Goal: Task Accomplishment & Management: Use online tool/utility

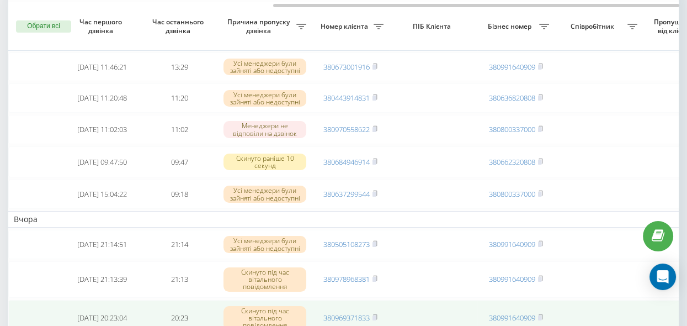
scroll to position [0, 433]
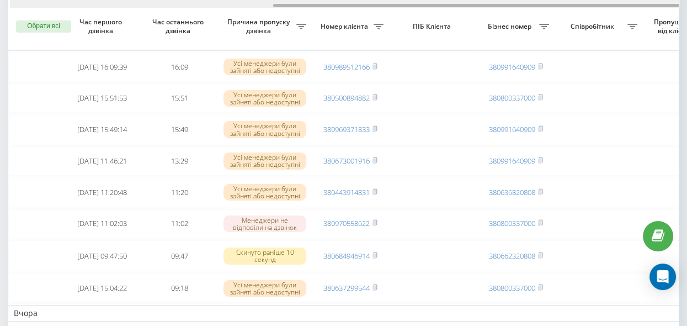
scroll to position [0, 433]
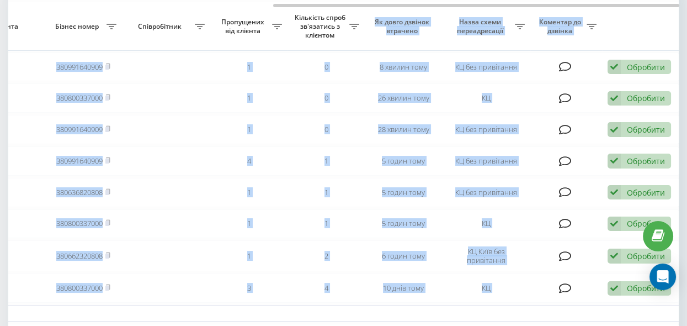
drag, startPoint x: 255, startPoint y: 3, endPoint x: 348, endPoint y: 13, distance: 93.8
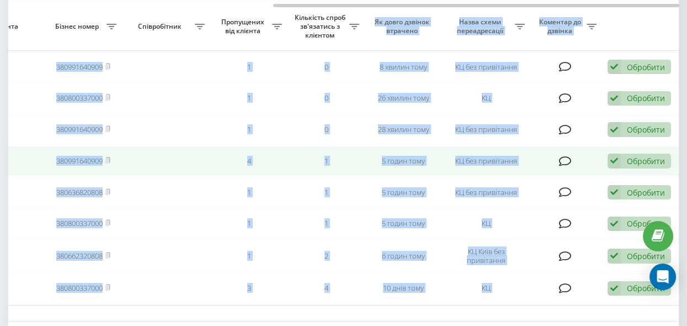
click at [152, 149] on td at bounding box center [166, 160] width 88 height 29
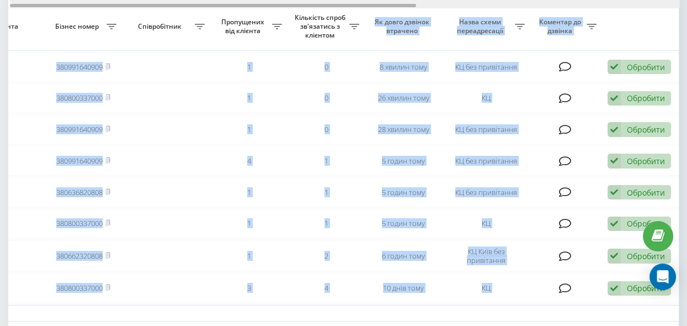
click at [249, 7] on div at bounding box center [345, 4] width 670 height 8
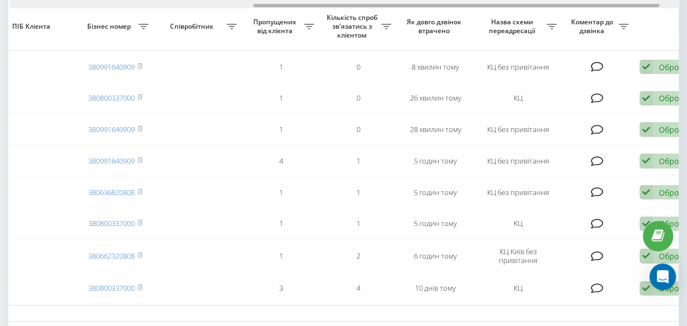
scroll to position [0, 402]
drag, startPoint x: 280, startPoint y: 5, endPoint x: 526, endPoint y: 40, distance: 247.6
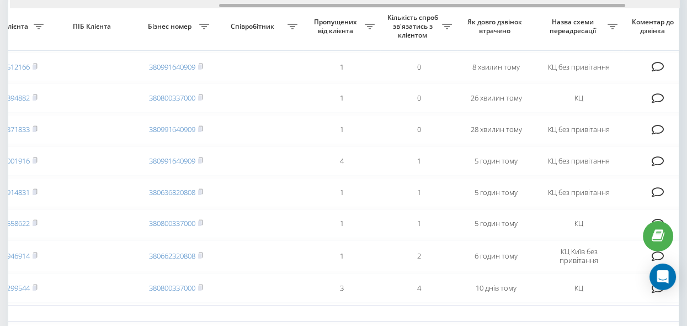
scroll to position [0, 351]
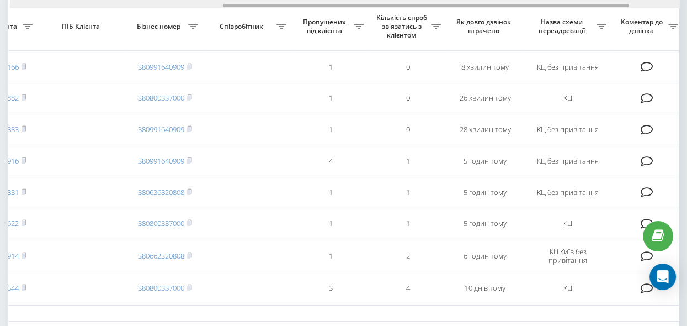
drag, startPoint x: 279, startPoint y: 7, endPoint x: 247, endPoint y: 13, distance: 32.1
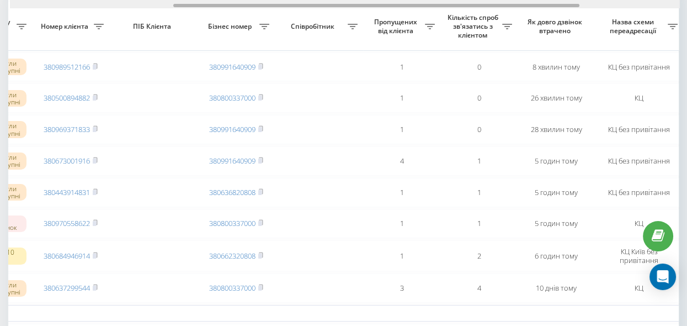
scroll to position [0, 285]
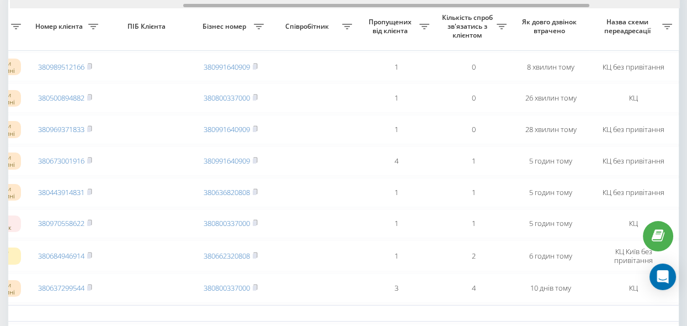
drag, startPoint x: 256, startPoint y: 4, endPoint x: 216, endPoint y: 7, distance: 39.8
click at [216, 7] on div at bounding box center [386, 5] width 406 height 3
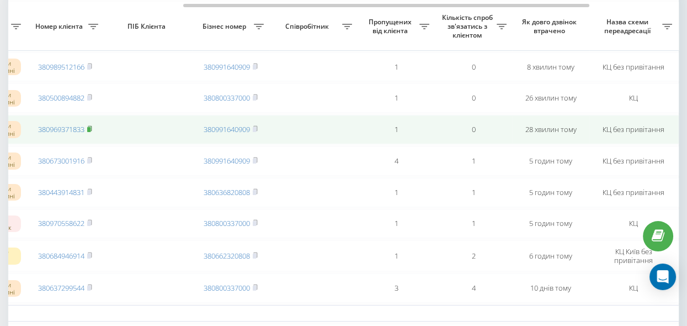
click at [90, 130] on rect at bounding box center [88, 129] width 3 height 5
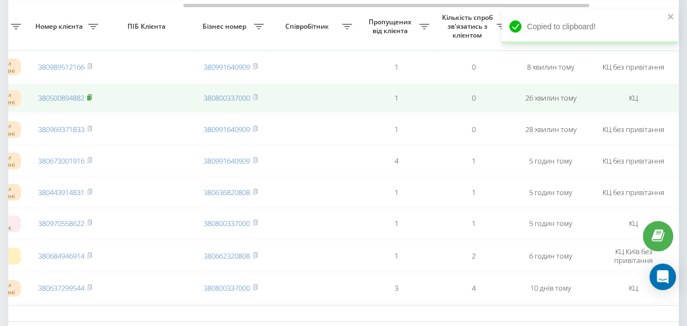
click at [89, 96] on icon at bounding box center [89, 97] width 5 height 7
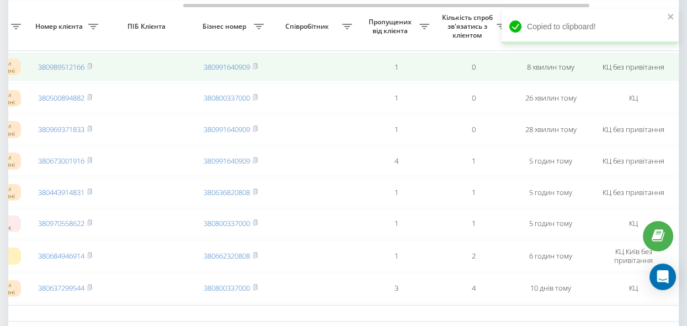
click at [91, 65] on rect at bounding box center [88, 67] width 3 height 5
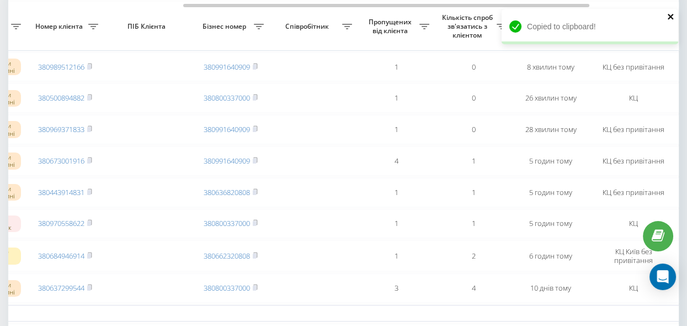
click at [672, 17] on icon "close" at bounding box center [671, 17] width 6 height 6
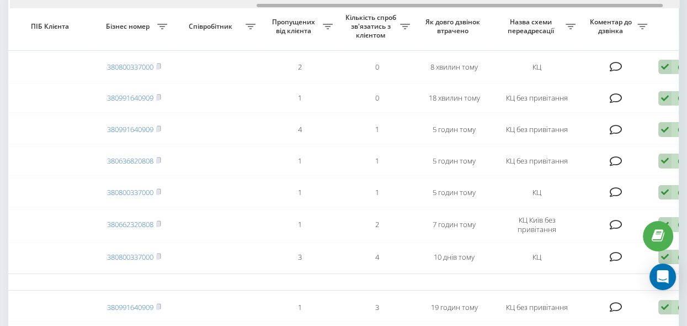
scroll to position [0, 406]
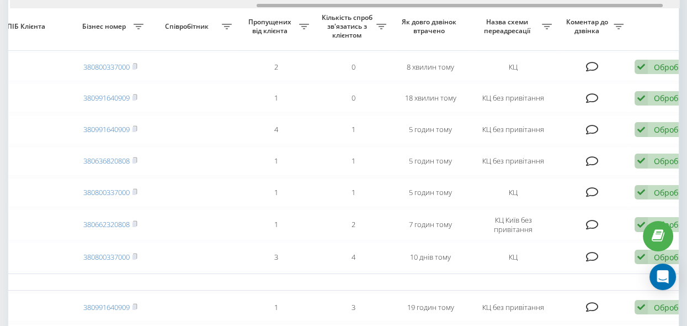
drag, startPoint x: 264, startPoint y: 5, endPoint x: 511, endPoint y: 43, distance: 249.7
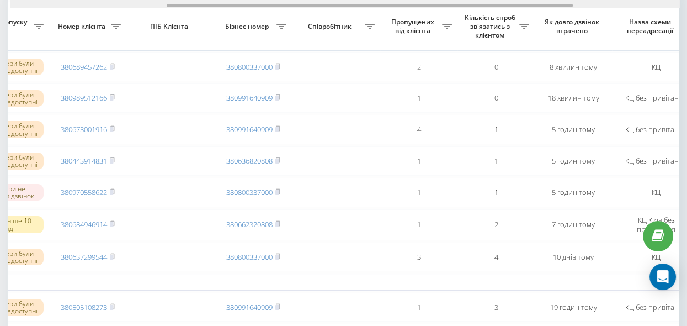
scroll to position [0, 258]
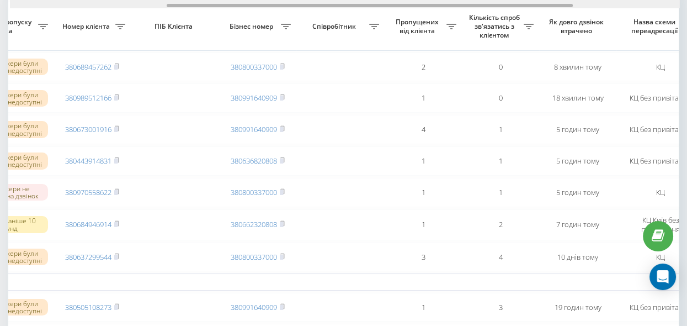
drag, startPoint x: 342, startPoint y: 4, endPoint x: 252, endPoint y: 9, distance: 89.6
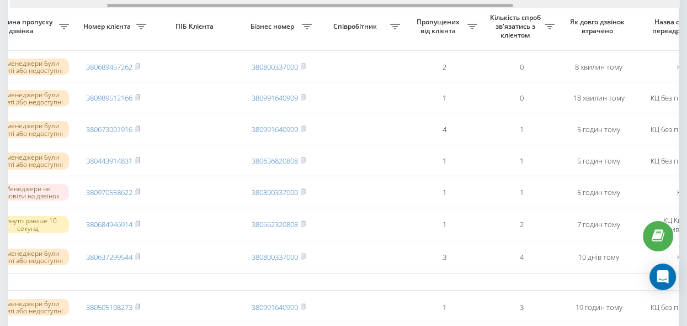
scroll to position [0, 160]
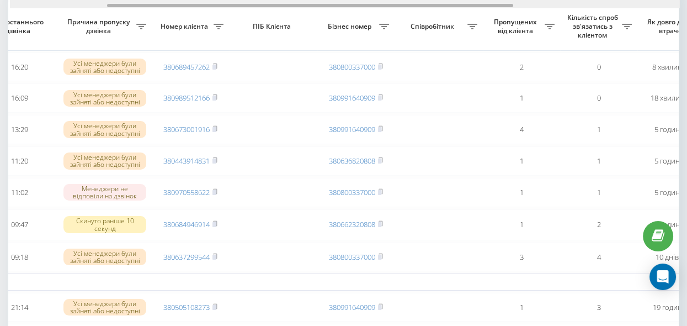
drag, startPoint x: 286, startPoint y: 6, endPoint x: 226, endPoint y: 30, distance: 64.6
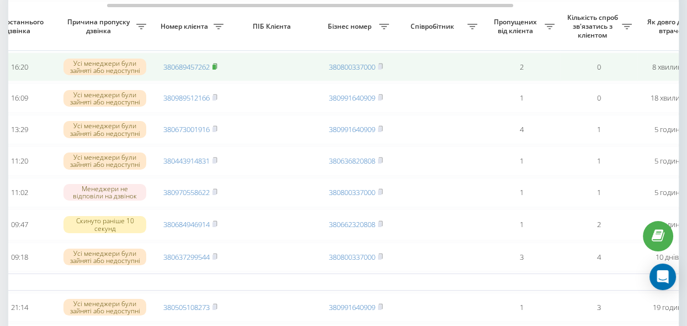
click at [215, 66] on rect at bounding box center [214, 67] width 3 height 5
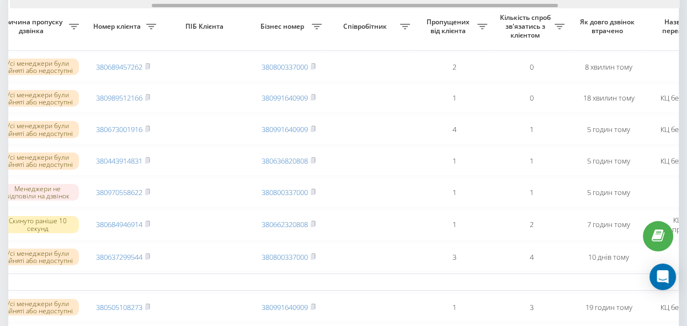
scroll to position [0, 235]
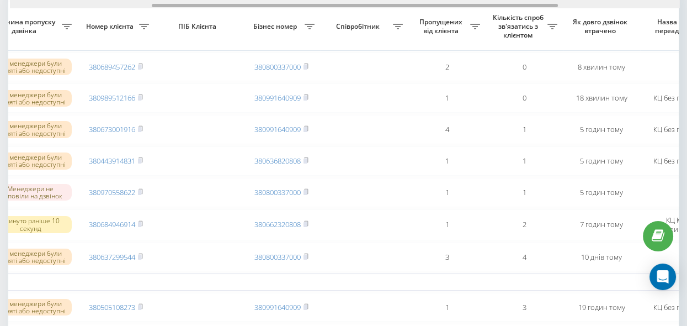
drag, startPoint x: 352, startPoint y: 6, endPoint x: 398, endPoint y: 12, distance: 45.7
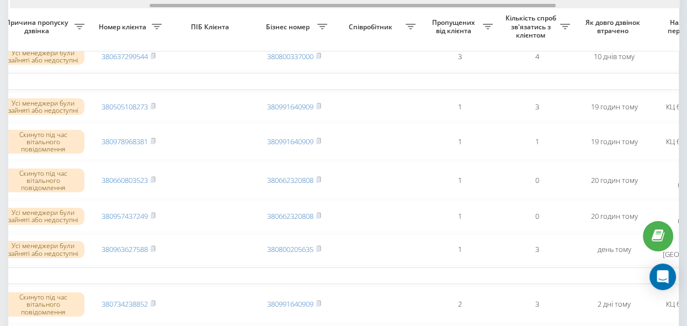
scroll to position [0, 217]
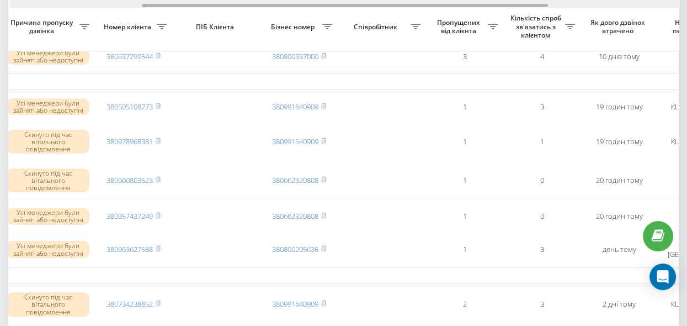
drag, startPoint x: 354, startPoint y: 5, endPoint x: 343, endPoint y: 31, distance: 28.7
click at [343, 31] on div "Обрати всі Час першого дзвінка Час останнього дзвінка Причина пропуску дзвінка …" at bounding box center [343, 282] width 671 height 1015
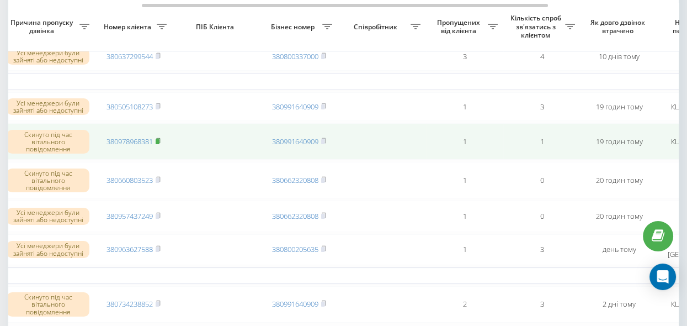
click at [159, 144] on rect at bounding box center [157, 141] width 3 height 5
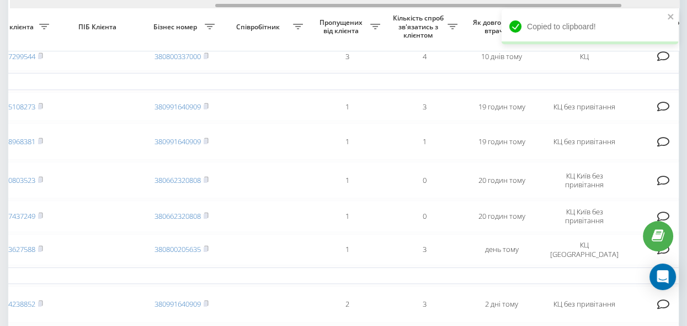
scroll to position [0, 338]
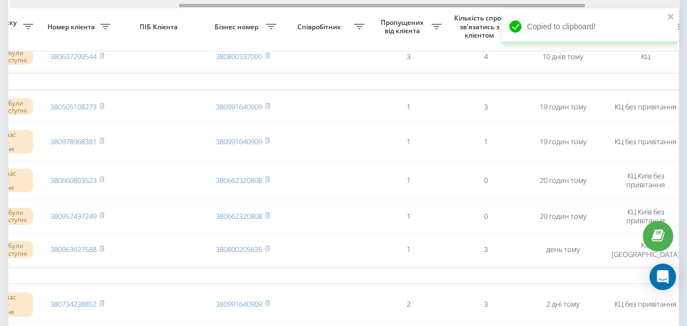
drag, startPoint x: 179, startPoint y: 4, endPoint x: 211, endPoint y: 23, distance: 37.1
click at [214, 23] on div "Обрати всі Час першого дзвінка Час останнього дзвінка Причина пропуску дзвінка …" at bounding box center [343, 282] width 671 height 1015
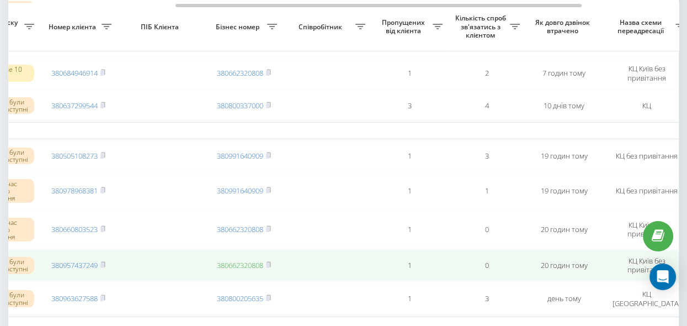
scroll to position [251, 0]
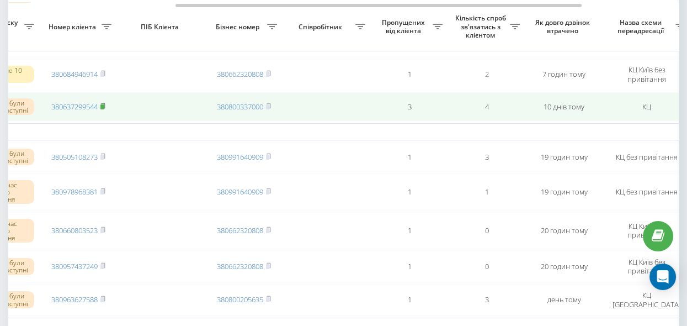
click at [103, 109] on rect at bounding box center [101, 106] width 3 height 5
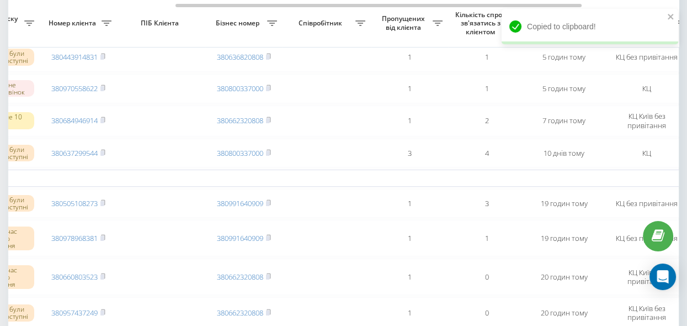
scroll to position [201, 0]
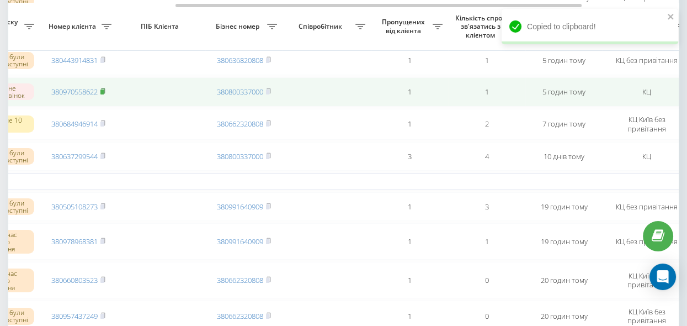
click at [104, 94] on rect at bounding box center [101, 91] width 3 height 5
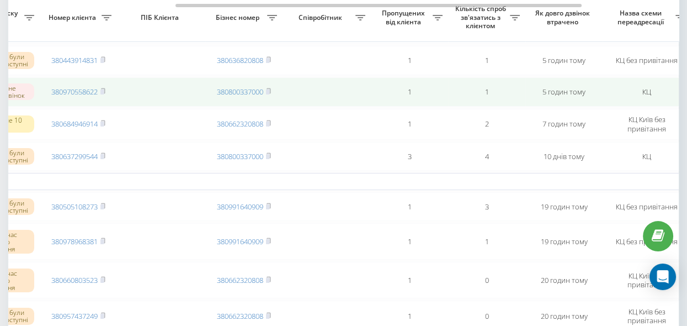
scroll to position [151, 0]
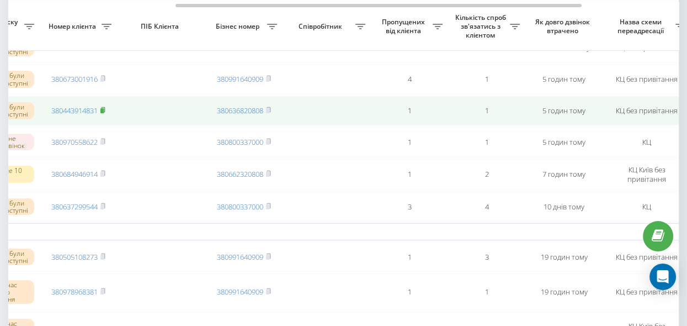
click at [104, 113] on rect at bounding box center [101, 110] width 3 height 5
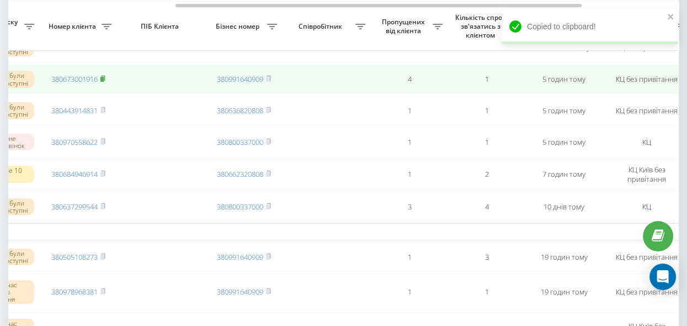
click at [104, 81] on rect at bounding box center [101, 79] width 3 height 5
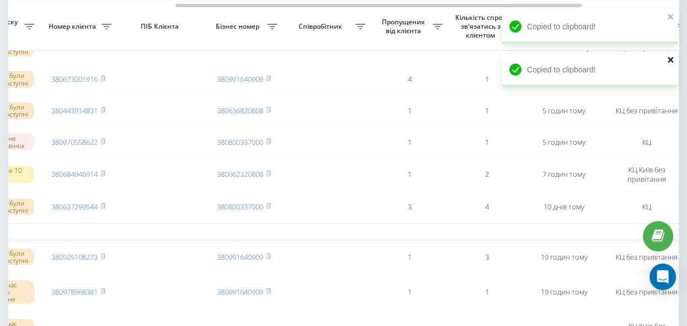
click at [672, 61] on icon "close" at bounding box center [671, 59] width 8 height 9
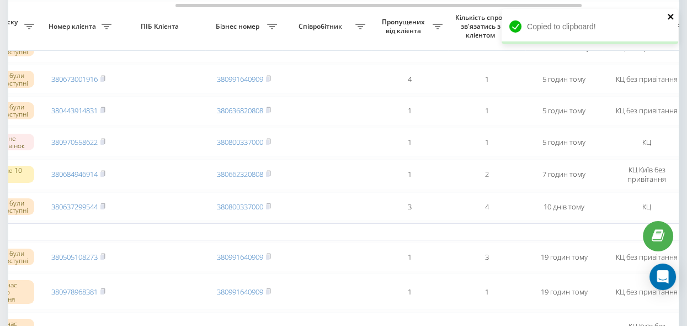
click at [670, 17] on icon "close" at bounding box center [671, 17] width 6 height 6
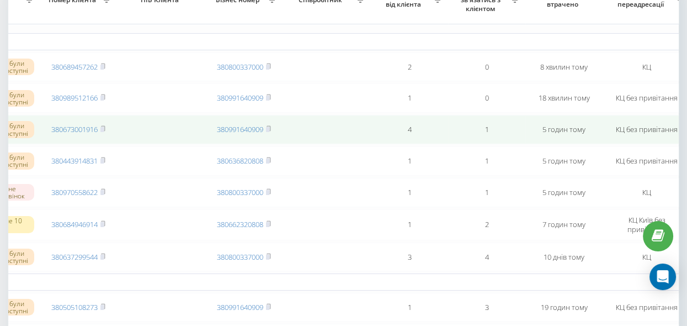
scroll to position [50, 0]
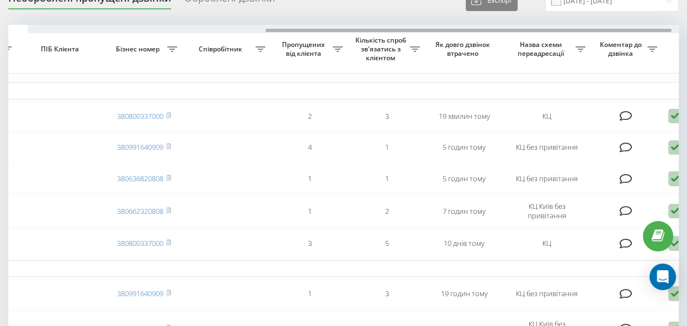
scroll to position [0, 391]
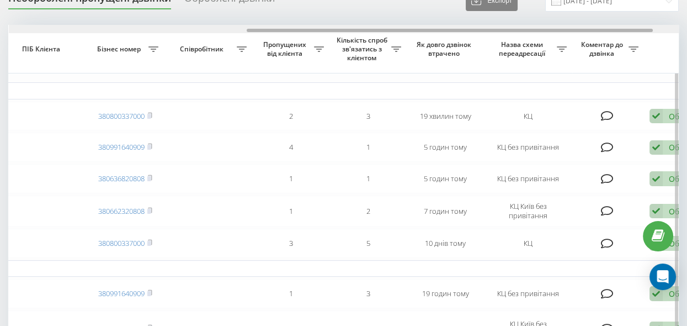
drag, startPoint x: 174, startPoint y: 31, endPoint x: 412, endPoint y: 69, distance: 240.9
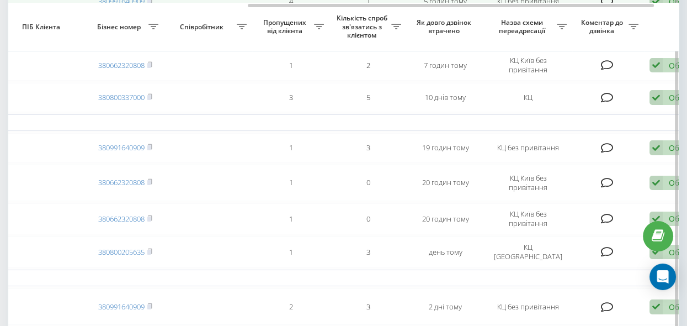
scroll to position [202, 0]
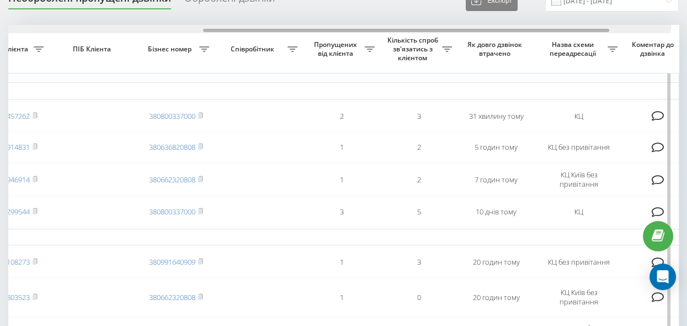
scroll to position [0, 363]
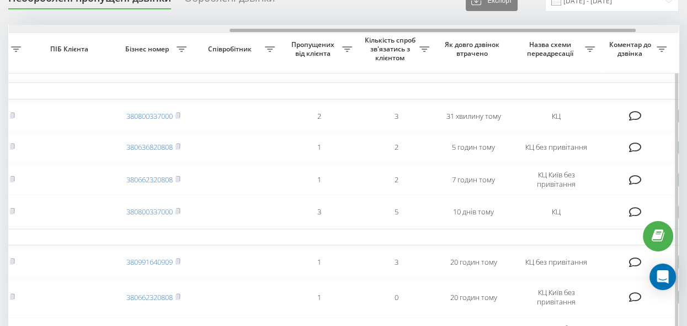
drag, startPoint x: 246, startPoint y: 30, endPoint x: 467, endPoint y: 75, distance: 225.3
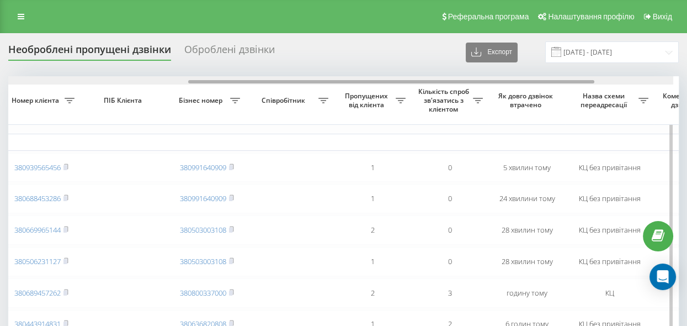
scroll to position [0, 304]
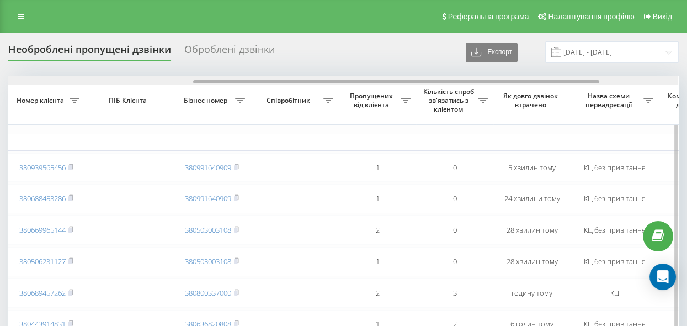
drag, startPoint x: 243, startPoint y: 82, endPoint x: 428, endPoint y: 142, distance: 194.5
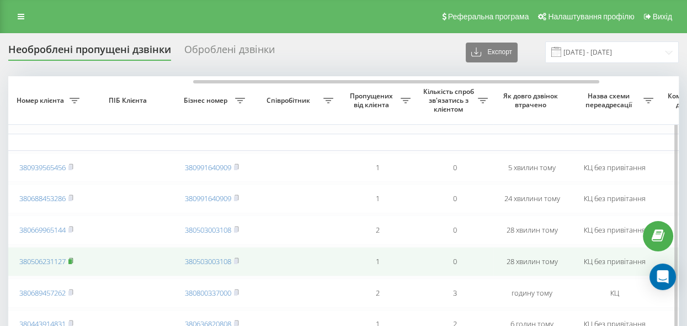
click at [71, 263] on rect at bounding box center [69, 261] width 3 height 5
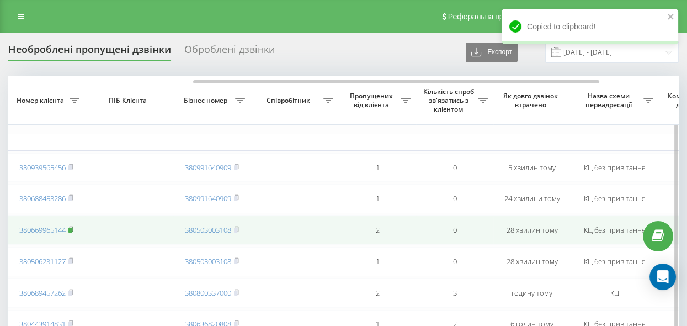
click at [72, 232] on rect at bounding box center [69, 229] width 3 height 5
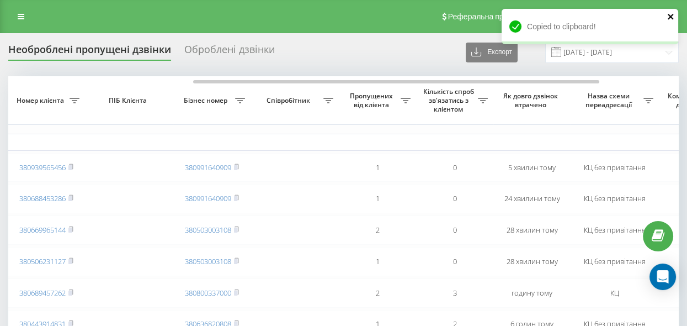
click at [669, 16] on icon "close" at bounding box center [671, 16] width 8 height 9
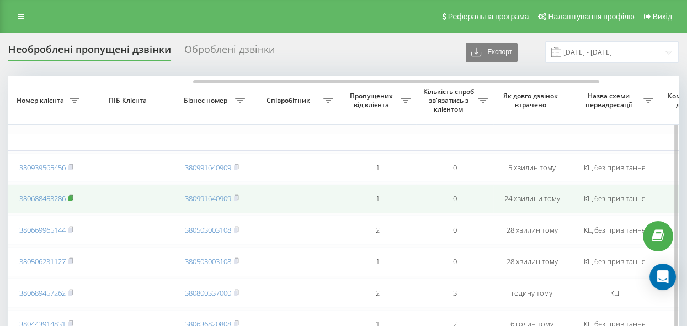
click at [72, 198] on rect at bounding box center [69, 198] width 3 height 5
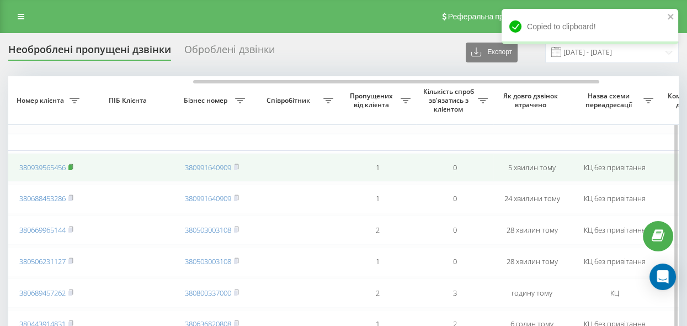
click at [72, 166] on rect at bounding box center [69, 167] width 3 height 5
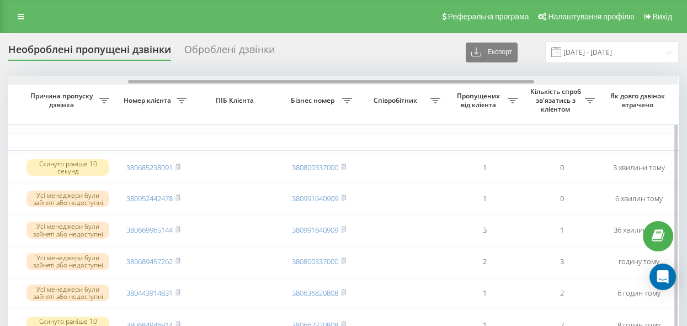
drag, startPoint x: 148, startPoint y: 81, endPoint x: 261, endPoint y: 108, distance: 116.5
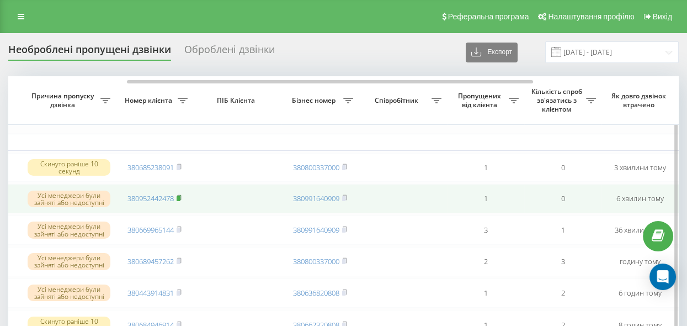
click at [180, 197] on rect at bounding box center [178, 198] width 3 height 5
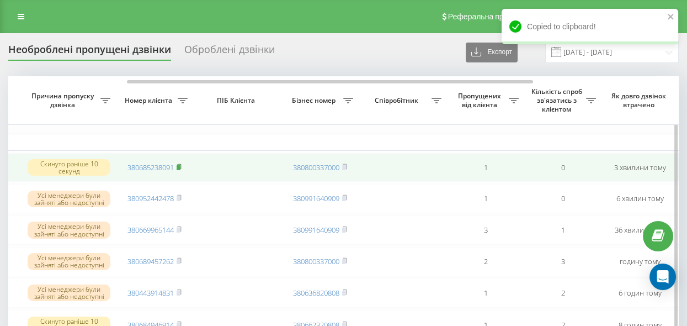
click at [179, 165] on rect at bounding box center [178, 167] width 3 height 5
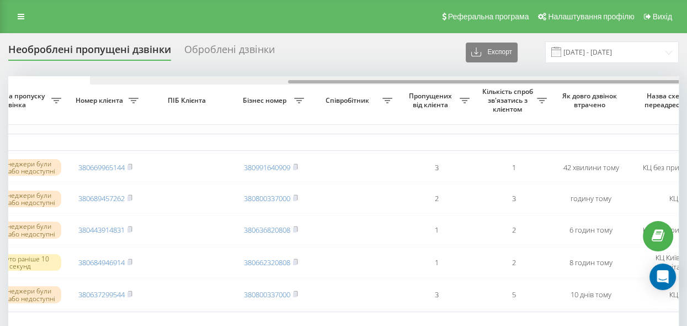
drag, startPoint x: 226, startPoint y: 81, endPoint x: 358, endPoint y: 98, distance: 133.7
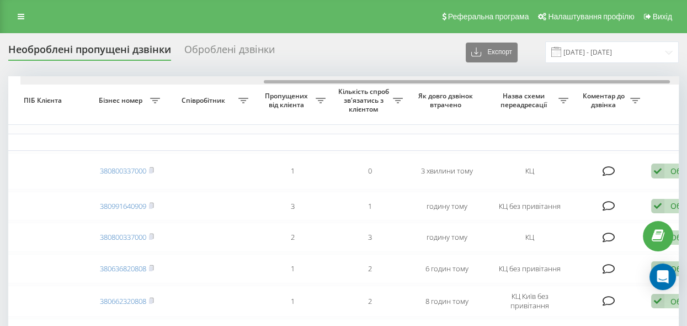
scroll to position [0, 401]
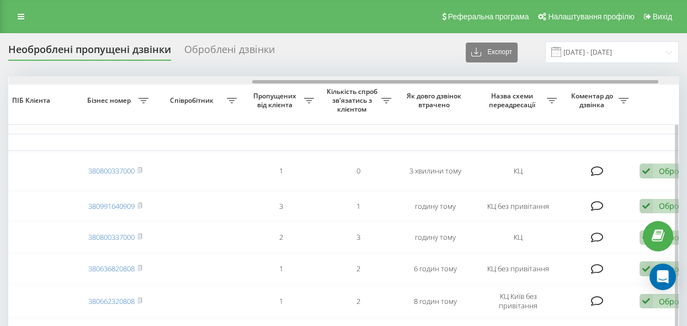
drag, startPoint x: 263, startPoint y: 81, endPoint x: 507, endPoint y: 120, distance: 247.2
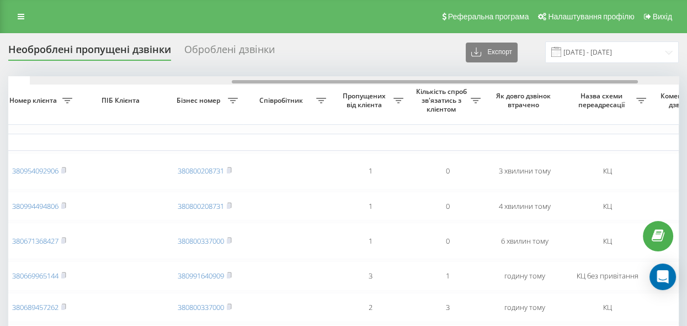
scroll to position [0, 342]
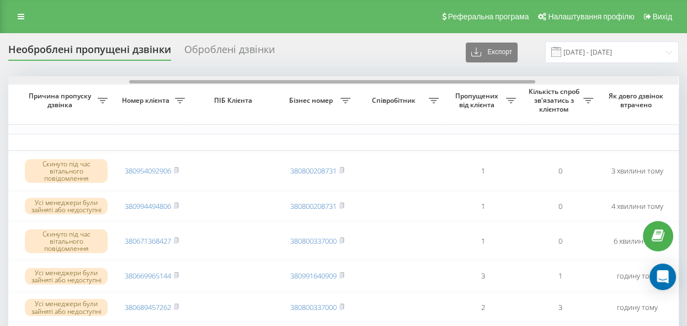
drag, startPoint x: 256, startPoint y: 80, endPoint x: 372, endPoint y: 112, distance: 120.7
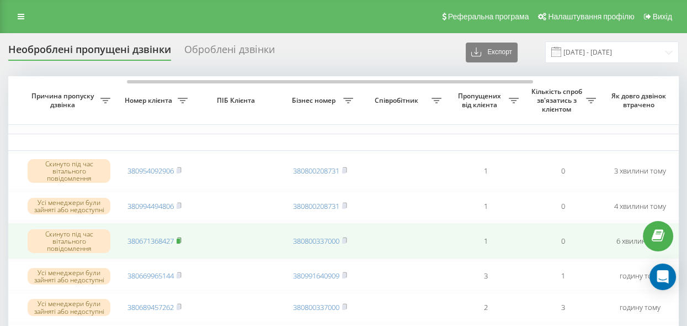
click at [179, 238] on icon at bounding box center [179, 240] width 5 height 7
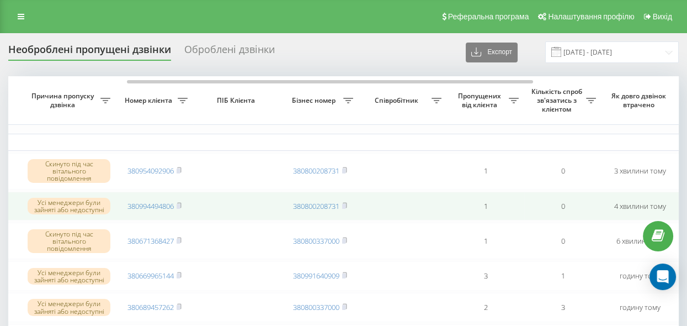
drag, startPoint x: 179, startPoint y: 205, endPoint x: 184, endPoint y: 205, distance: 5.5
click at [179, 205] on rect at bounding box center [178, 205] width 3 height 5
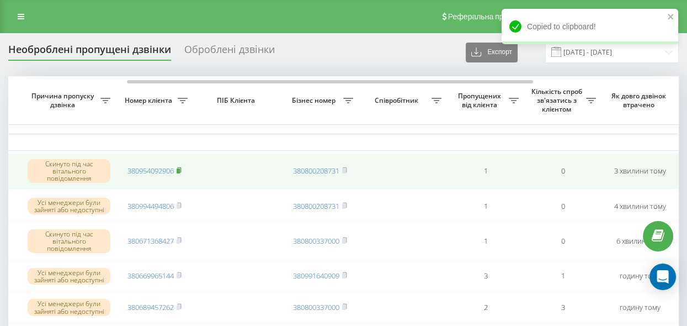
click at [180, 168] on rect at bounding box center [178, 170] width 3 height 5
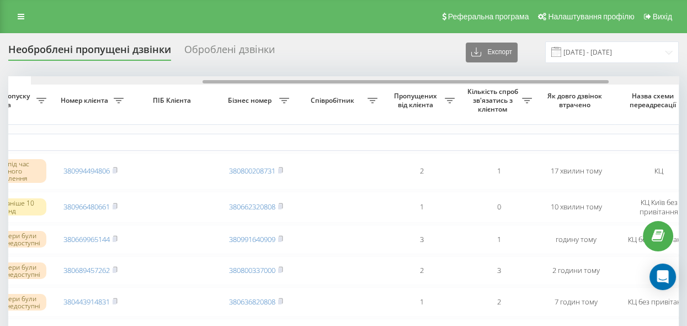
scroll to position [0, 257]
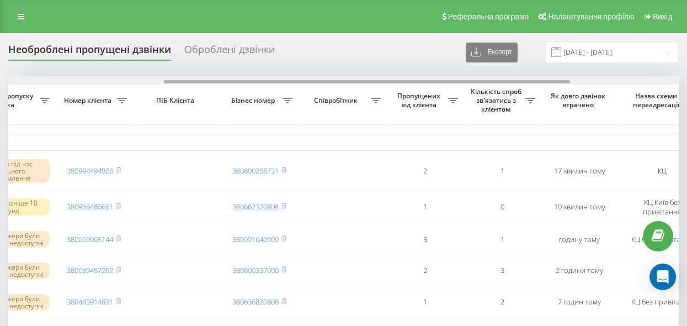
drag, startPoint x: 320, startPoint y: 79, endPoint x: 476, endPoint y: 125, distance: 163.0
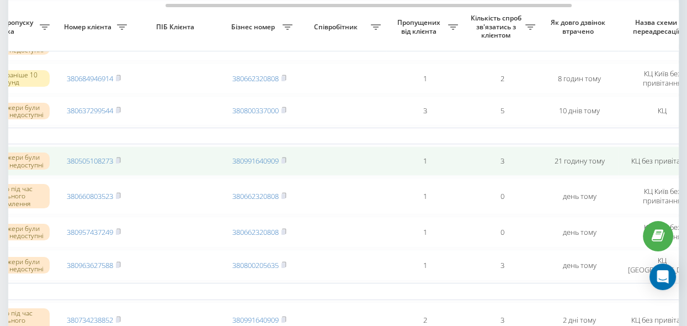
scroll to position [251, 0]
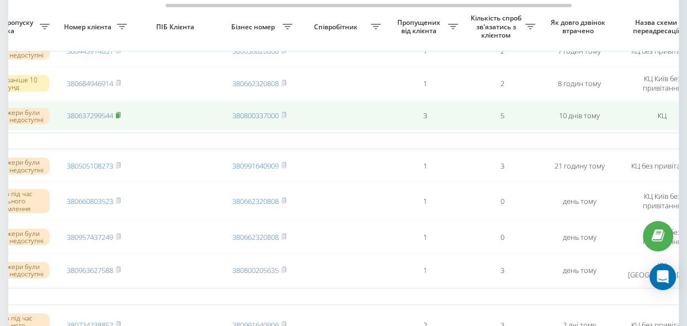
click at [119, 116] on rect at bounding box center [117, 115] width 3 height 5
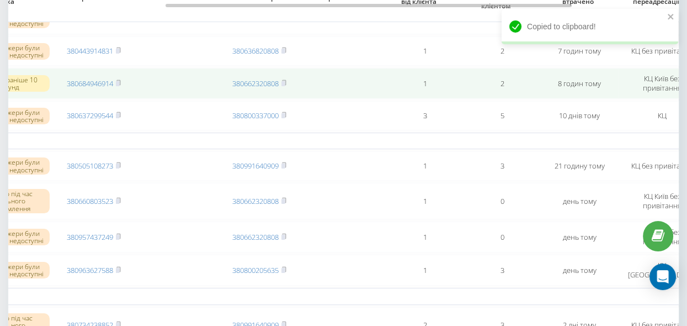
scroll to position [200, 0]
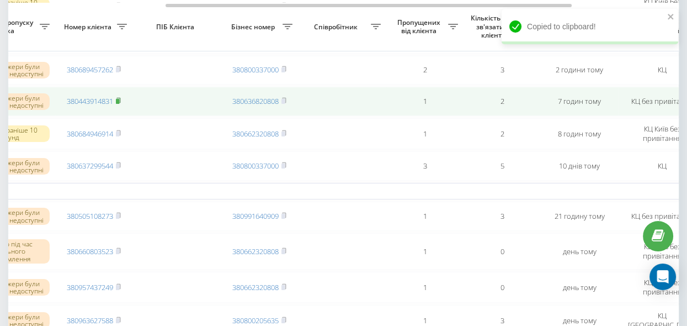
click at [118, 102] on rect at bounding box center [117, 101] width 3 height 5
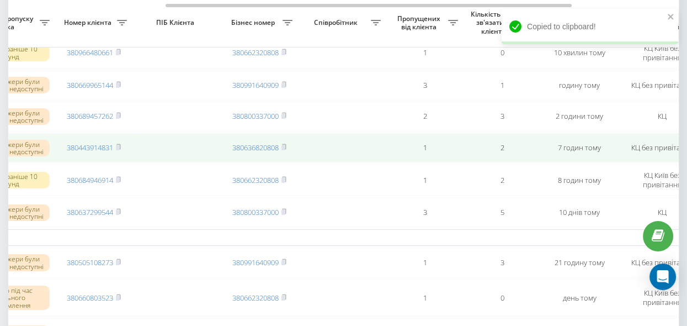
scroll to position [150, 0]
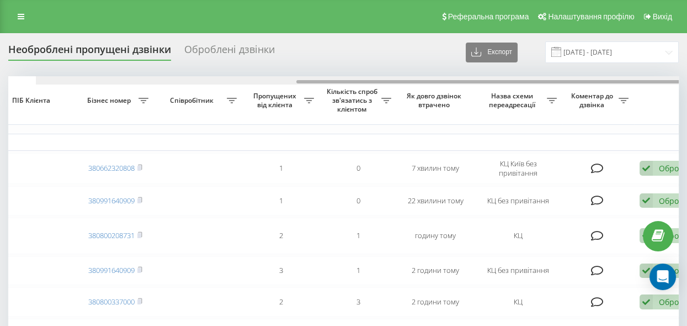
scroll to position [0, 433]
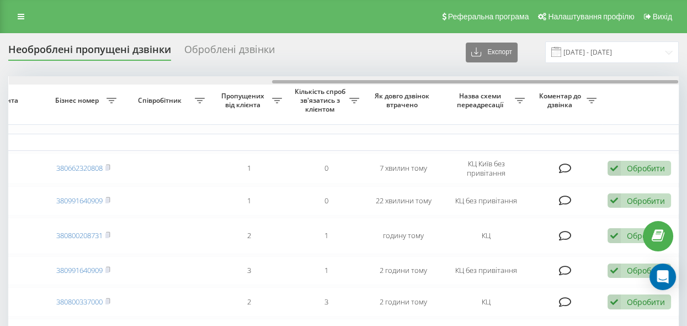
drag, startPoint x: 292, startPoint y: 81, endPoint x: 579, endPoint y: 134, distance: 292.0
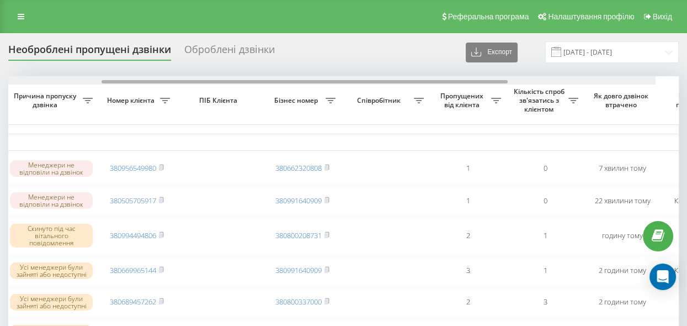
scroll to position [0, 173]
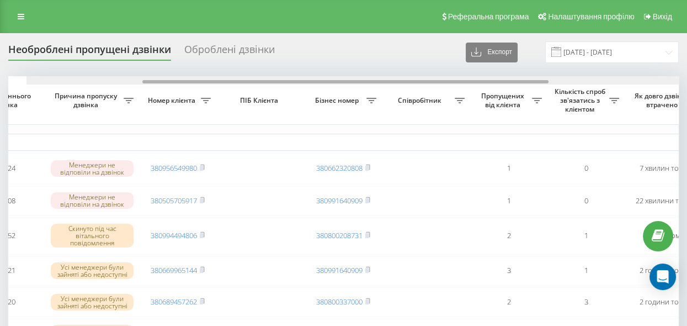
drag, startPoint x: 358, startPoint y: 80, endPoint x: 200, endPoint y: 96, distance: 159.3
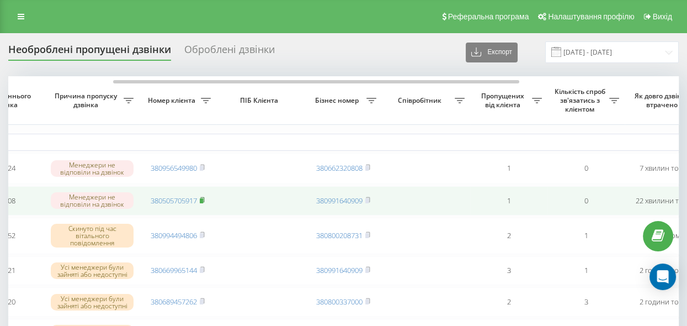
click at [203, 199] on rect at bounding box center [201, 200] width 3 height 5
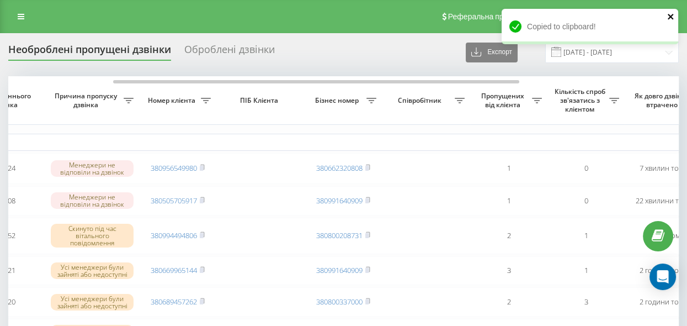
click at [672, 16] on icon "close" at bounding box center [671, 16] width 8 height 9
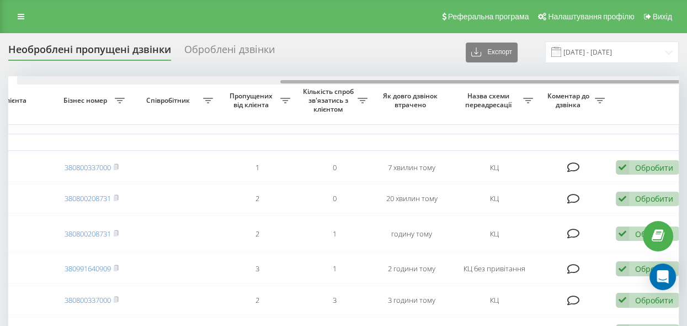
scroll to position [0, 433]
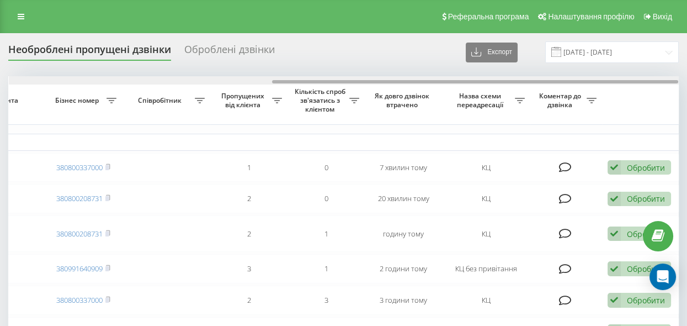
drag, startPoint x: 304, startPoint y: 81, endPoint x: 617, endPoint y: 133, distance: 316.9
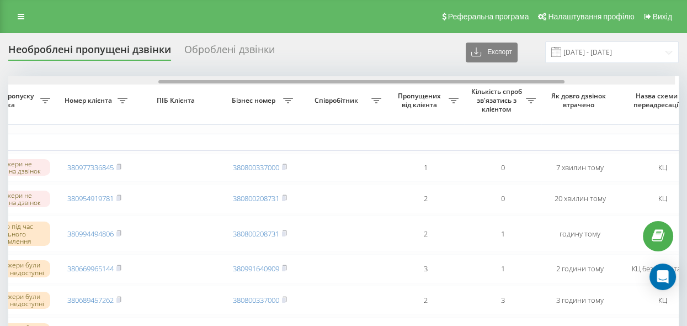
scroll to position [0, 252]
drag, startPoint x: 279, startPoint y: 81, endPoint x: 169, endPoint y: 85, distance: 110.0
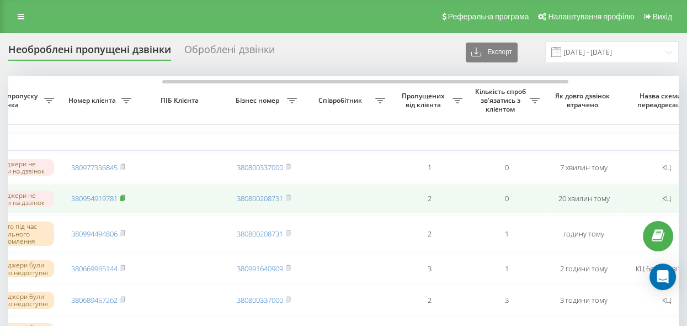
click at [124, 198] on rect at bounding box center [121, 198] width 3 height 5
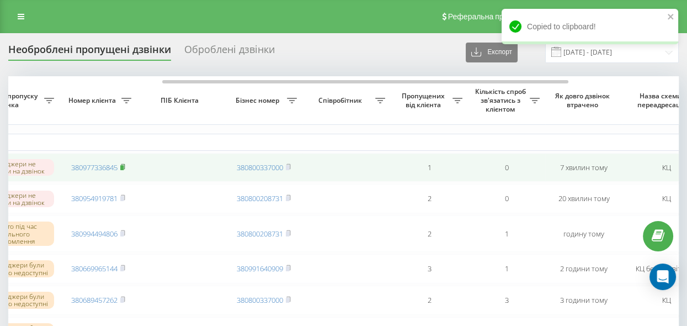
click at [124, 167] on rect at bounding box center [121, 167] width 3 height 5
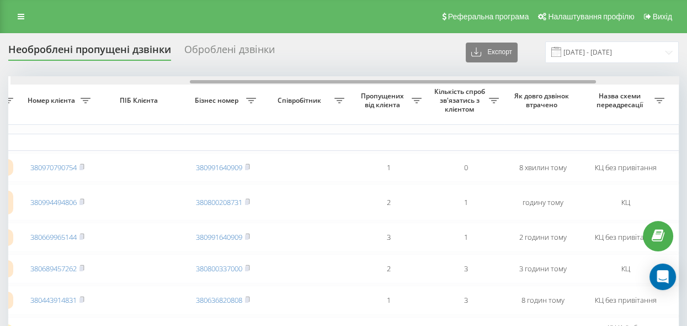
scroll to position [0, 288]
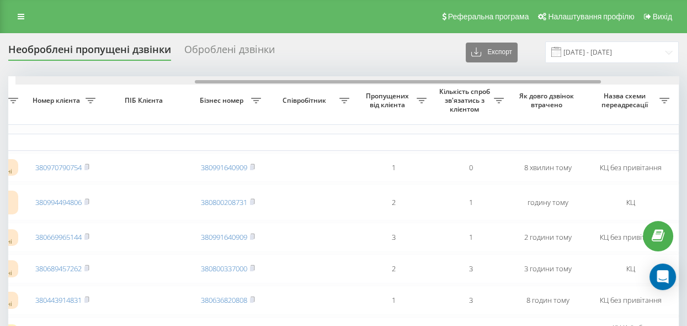
drag, startPoint x: 206, startPoint y: 82, endPoint x: 379, endPoint y: 119, distance: 176.7
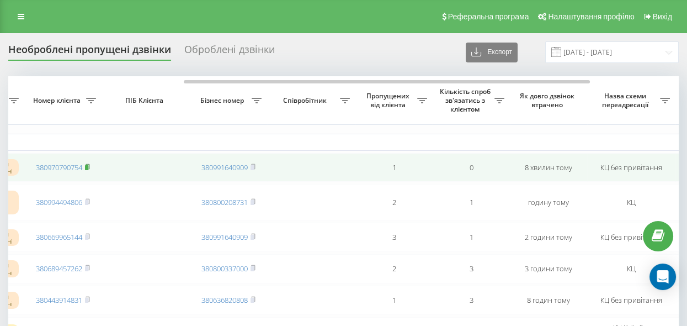
click at [88, 166] on rect at bounding box center [86, 167] width 3 height 5
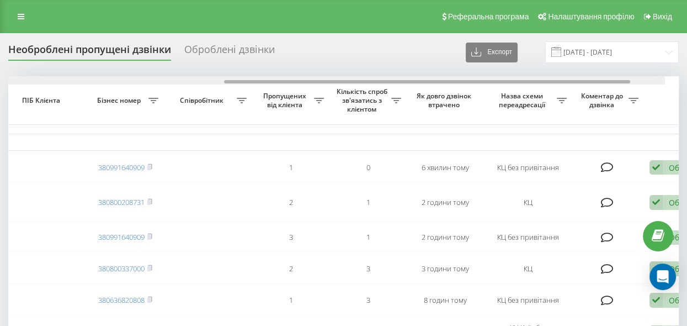
scroll to position [0, 433]
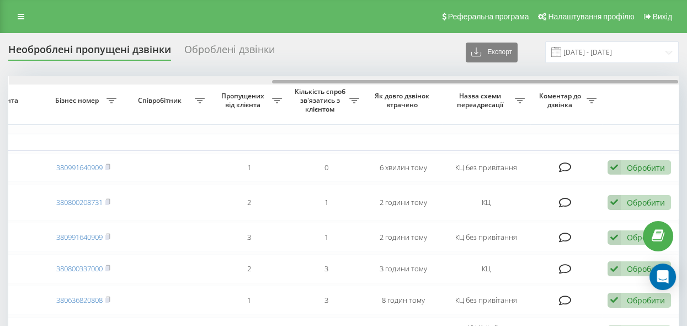
drag, startPoint x: 187, startPoint y: 83, endPoint x: 533, endPoint y: 139, distance: 350.6
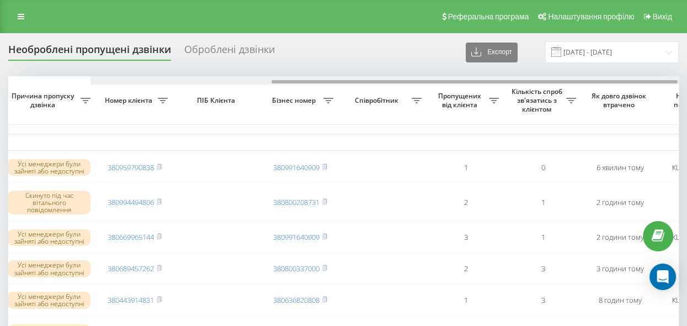
scroll to position [0, 179]
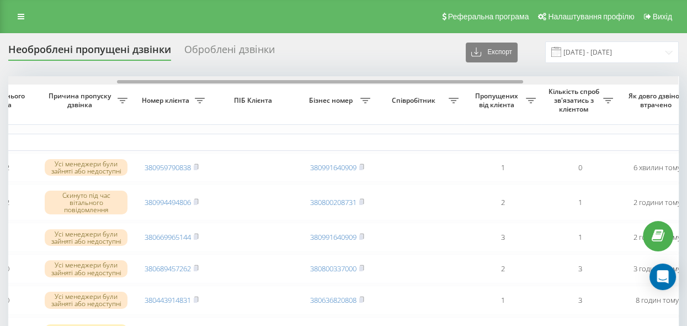
drag, startPoint x: 292, startPoint y: 80, endPoint x: 137, endPoint y: 80, distance: 154.6
click at [137, 80] on div at bounding box center [320, 81] width 406 height 3
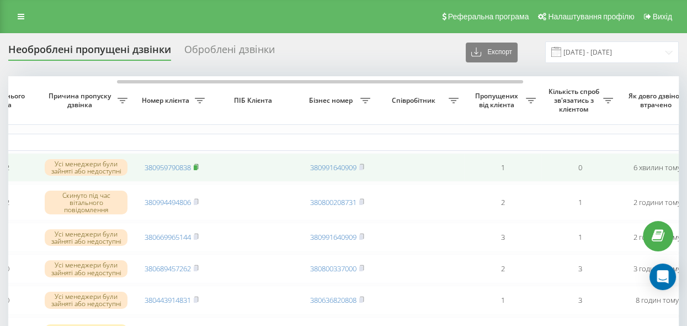
click at [198, 163] on icon at bounding box center [196, 166] width 5 height 7
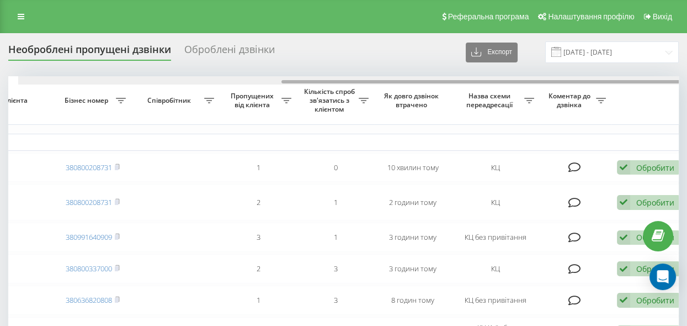
scroll to position [0, 433]
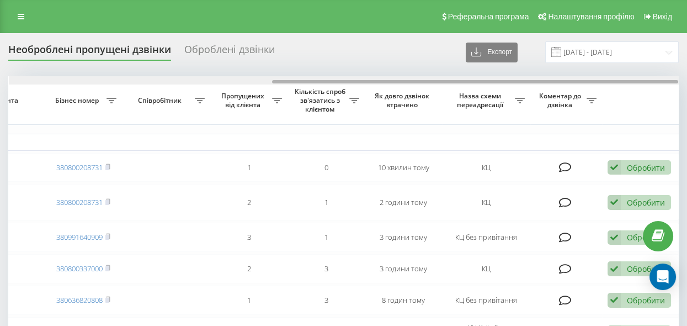
drag, startPoint x: 277, startPoint y: 81, endPoint x: 570, endPoint y: 141, distance: 299.7
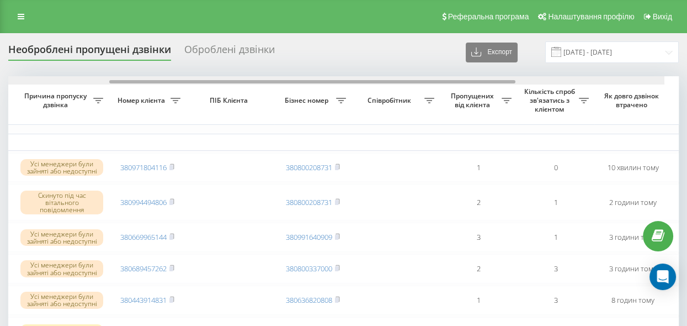
scroll to position [0, 178]
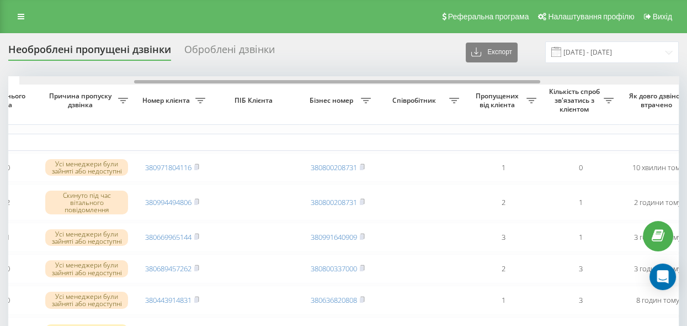
drag, startPoint x: 288, startPoint y: 80, endPoint x: 133, endPoint y: 84, distance: 155.2
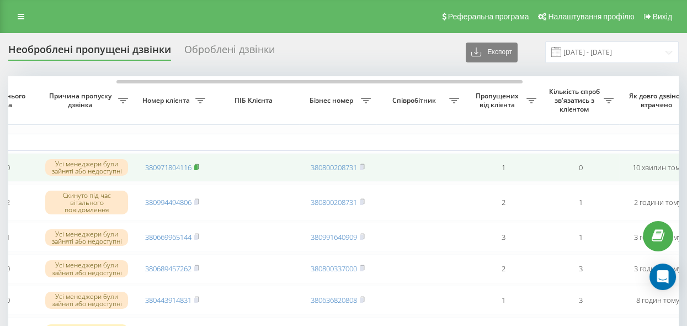
click at [198, 165] on rect at bounding box center [195, 167] width 3 height 5
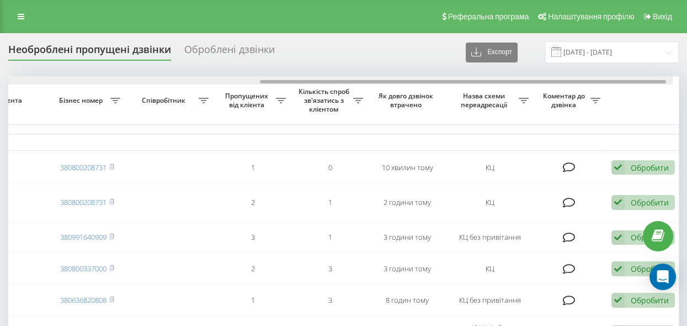
scroll to position [0, 433]
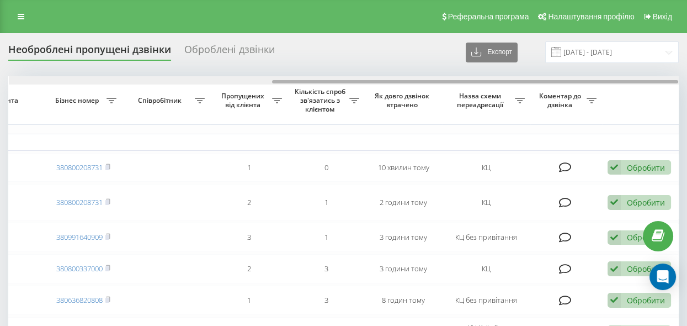
drag, startPoint x: 212, startPoint y: 81, endPoint x: 404, endPoint y: 112, distance: 194.6
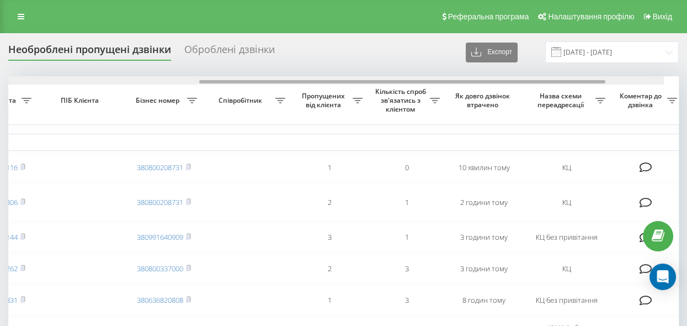
scroll to position [0, 337]
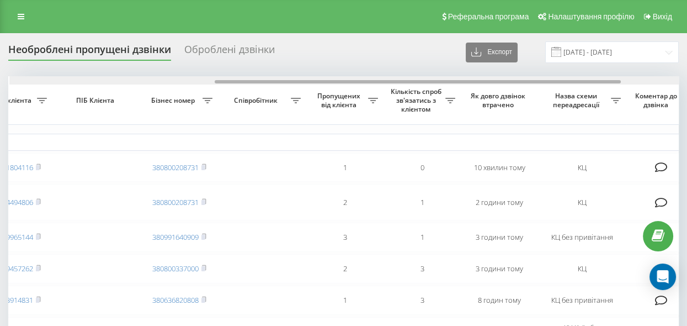
drag, startPoint x: 301, startPoint y: 82, endPoint x: 242, endPoint y: 85, distance: 58.6
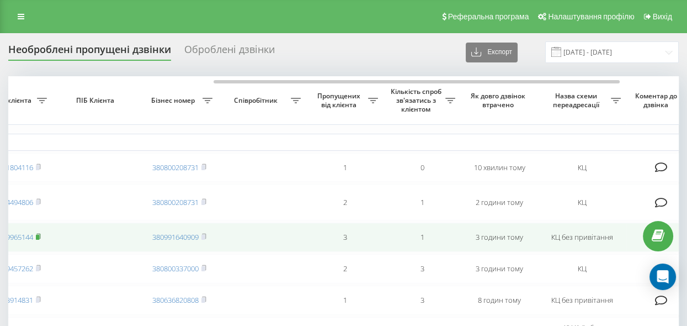
click at [38, 237] on rect at bounding box center [37, 237] width 3 height 5
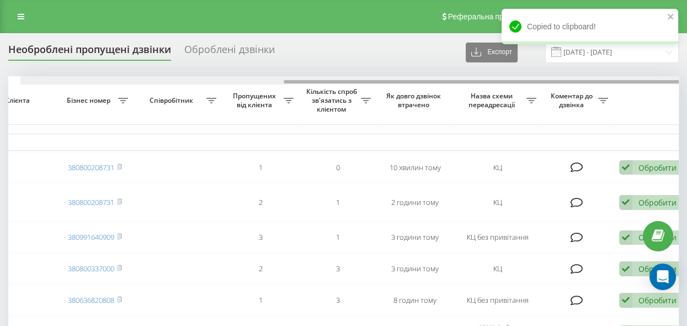
scroll to position [0, 433]
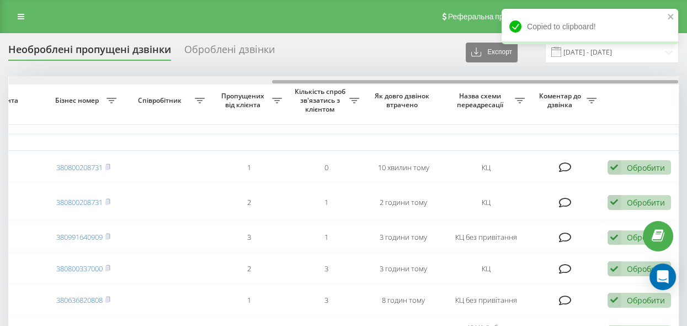
drag, startPoint x: 268, startPoint y: 82, endPoint x: 420, endPoint y: 110, distance: 154.4
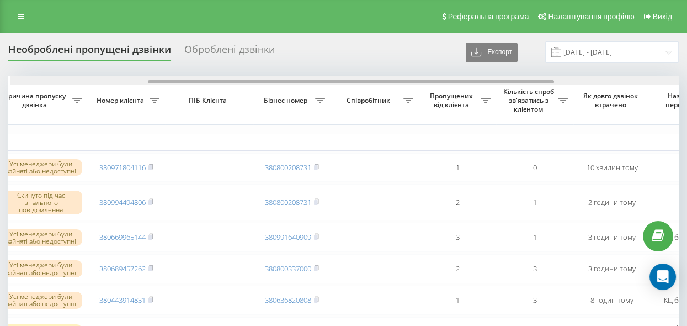
scroll to position [0, 216]
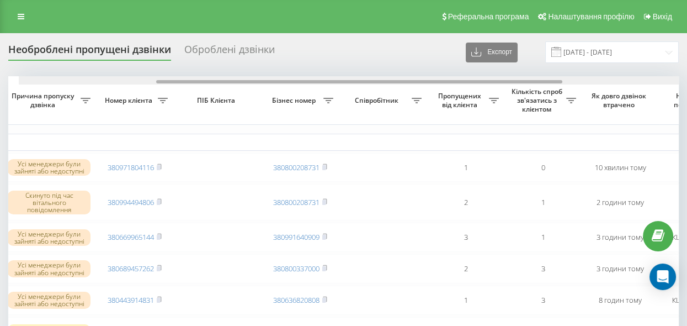
drag, startPoint x: 352, startPoint y: 82, endPoint x: 220, endPoint y: 92, distance: 132.3
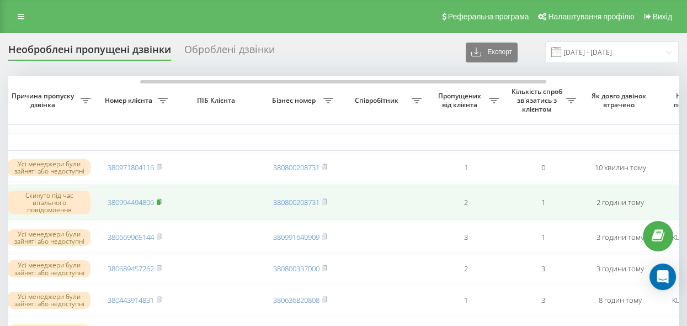
click at [159, 200] on rect at bounding box center [158, 202] width 3 height 5
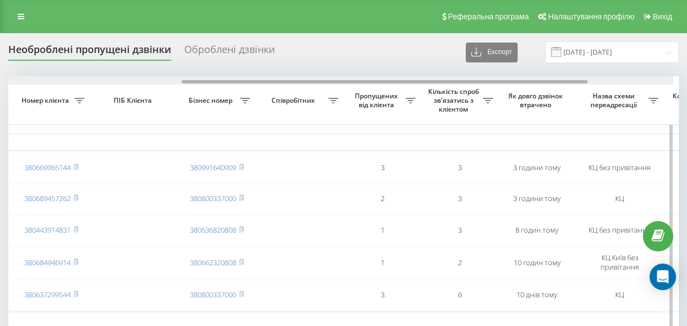
scroll to position [0, 303]
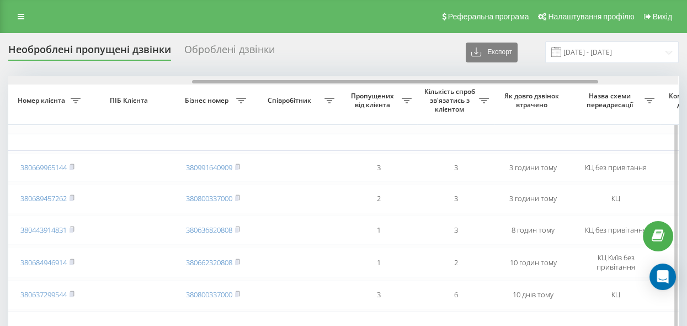
drag, startPoint x: 0, startPoint y: 0, endPoint x: 456, endPoint y: 125, distance: 472.9
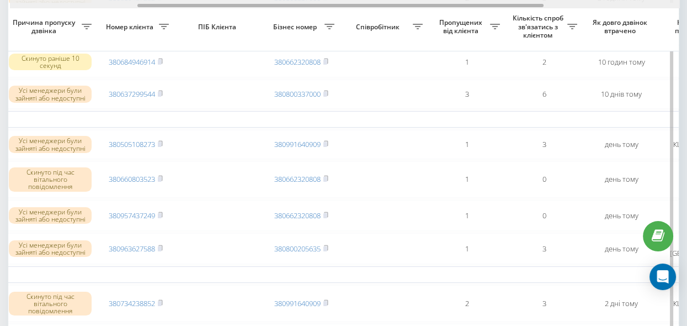
scroll to position [0, 210]
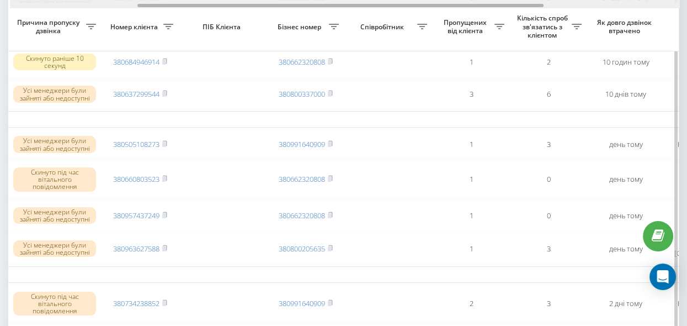
drag, startPoint x: 237, startPoint y: 4, endPoint x: 181, endPoint y: 6, distance: 56.4
click at [181, 6] on div at bounding box center [340, 5] width 406 height 3
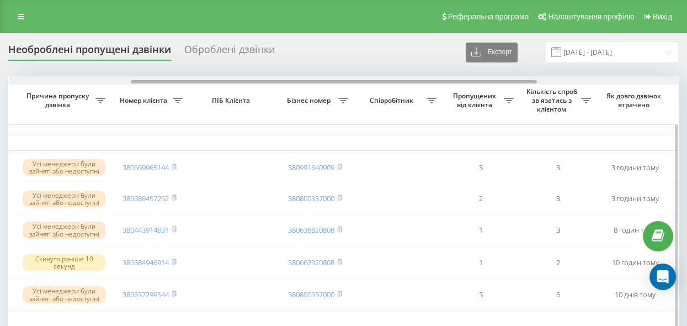
scroll to position [0, 219]
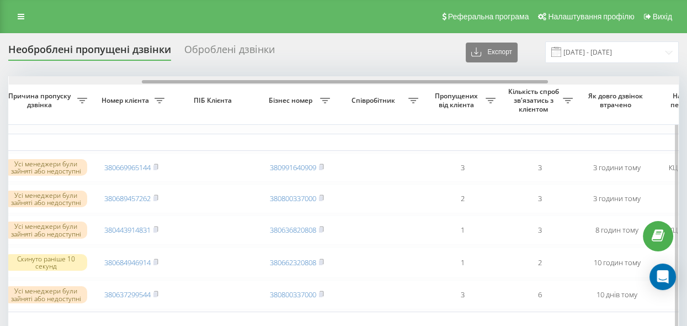
drag, startPoint x: 259, startPoint y: 80, endPoint x: 393, endPoint y: 97, distance: 134.7
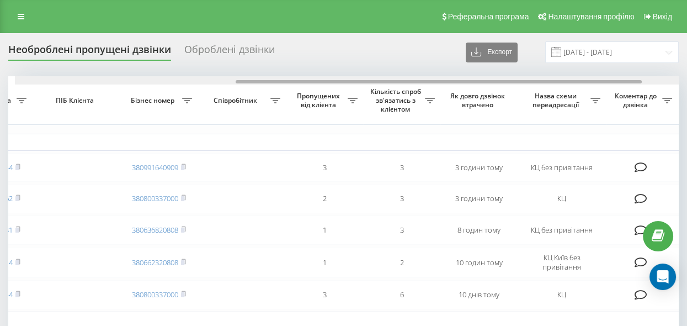
scroll to position [0, 367]
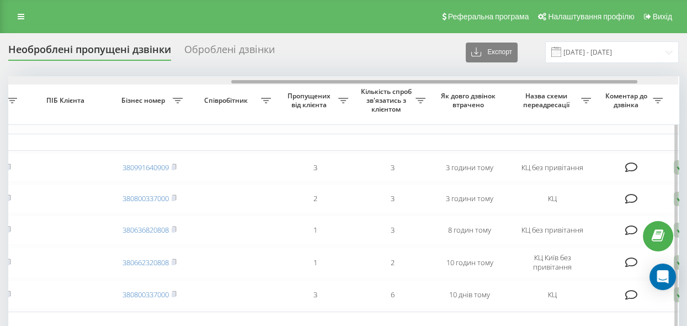
drag, startPoint x: 378, startPoint y: 82, endPoint x: 467, endPoint y: 93, distance: 90.2
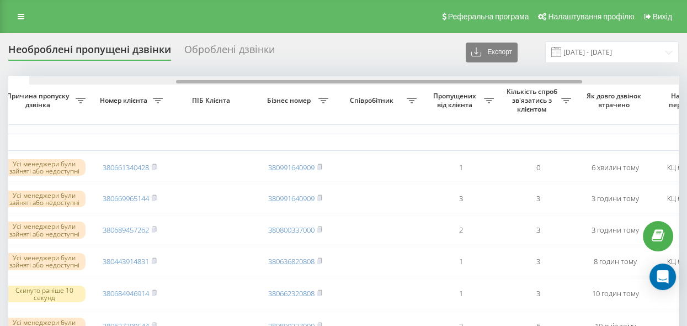
drag, startPoint x: 171, startPoint y: 81, endPoint x: 290, endPoint y: 110, distance: 123.5
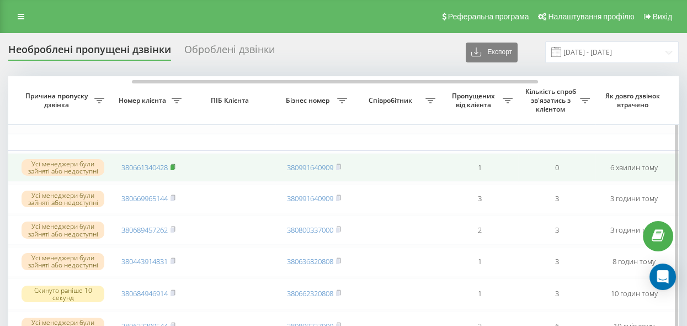
click at [172, 167] on rect at bounding box center [172, 167] width 3 height 5
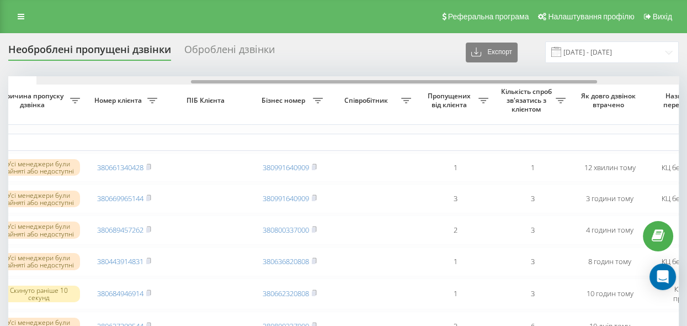
drag, startPoint x: 187, startPoint y: 82, endPoint x: 317, endPoint y: 124, distance: 136.2
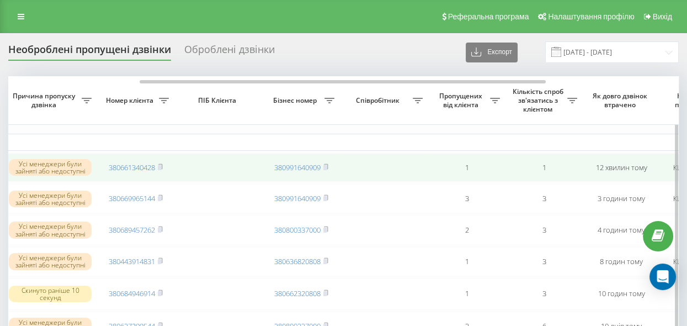
drag, startPoint x: 160, startPoint y: 166, endPoint x: 175, endPoint y: 166, distance: 14.9
click at [161, 166] on rect at bounding box center [159, 167] width 3 height 5
